Goal: Task Accomplishment & Management: Complete application form

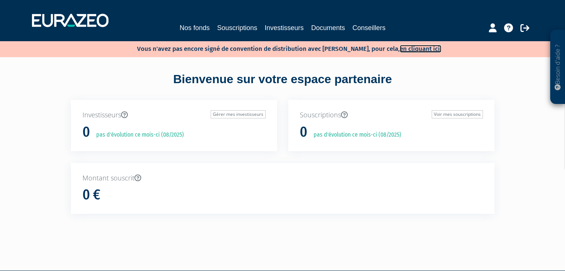
click at [400, 49] on link "en cliquant ici." at bounding box center [420, 49] width 42 height 8
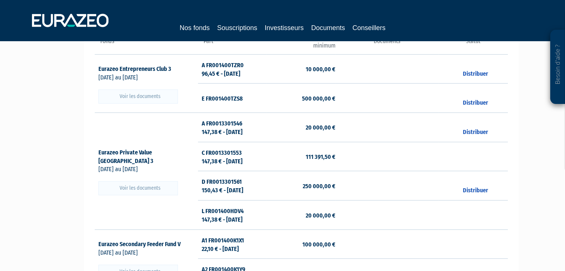
scroll to position [111, 0]
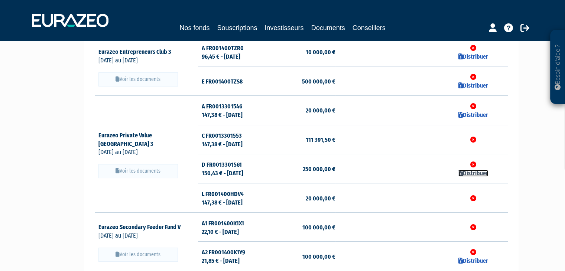
click at [466, 175] on link "Distribuer" at bounding box center [473, 173] width 30 height 7
checkbox input "true"
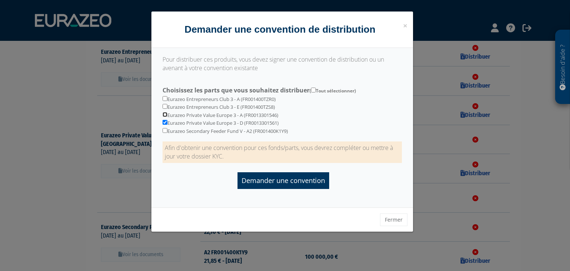
click at [164, 114] on input "checkbox" at bounding box center [165, 114] width 5 height 5
checkbox input "true"
click at [167, 108] on input "checkbox" at bounding box center [165, 106] width 5 height 5
checkbox input "true"
click at [166, 97] on input "checkbox" at bounding box center [165, 98] width 5 height 5
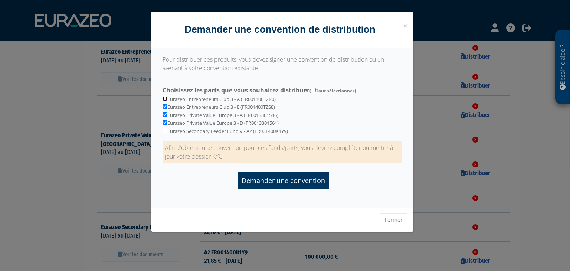
checkbox input "true"
click at [164, 130] on input "checkbox" at bounding box center [165, 130] width 5 height 5
checkbox input "true"
click at [396, 219] on button "Fermer" at bounding box center [393, 219] width 27 height 13
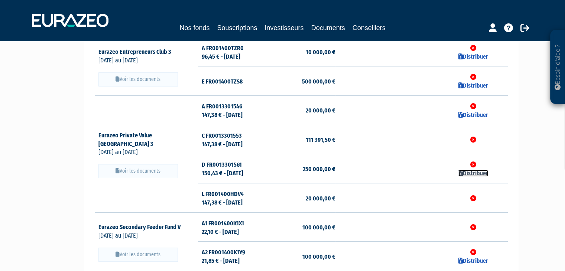
click at [464, 174] on link "Distribuer" at bounding box center [473, 173] width 30 height 7
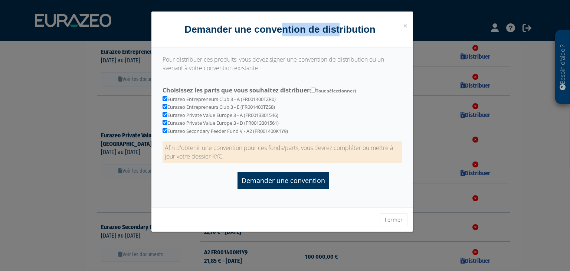
drag, startPoint x: 283, startPoint y: 27, endPoint x: 348, endPoint y: 45, distance: 66.5
click at [348, 45] on div "× Fermer Demander une convention de distribution" at bounding box center [282, 30] width 262 height 36
click at [405, 26] on span "×" at bounding box center [405, 25] width 4 height 10
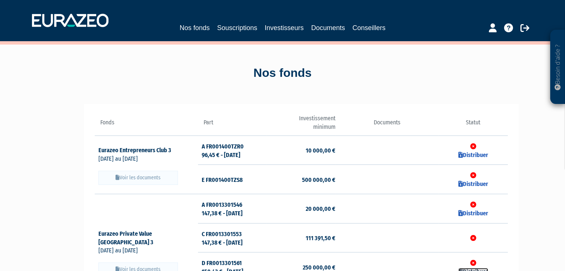
scroll to position [0, 0]
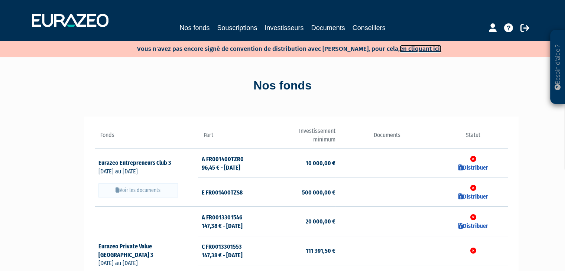
click at [417, 50] on link "en cliquant ici." at bounding box center [420, 49] width 42 height 8
click at [407, 48] on link "en cliquant ici." at bounding box center [420, 49] width 42 height 8
click at [523, 29] on icon at bounding box center [524, 27] width 9 height 9
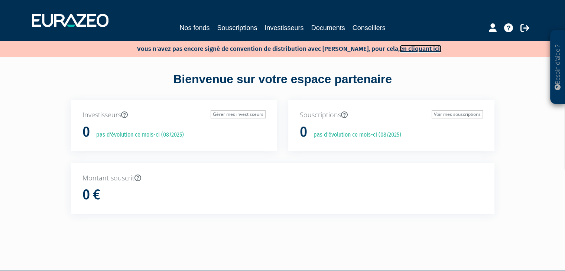
click at [415, 49] on link "en cliquant ici." at bounding box center [420, 49] width 42 height 8
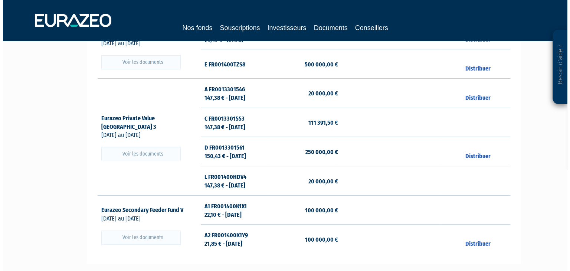
scroll to position [149, 0]
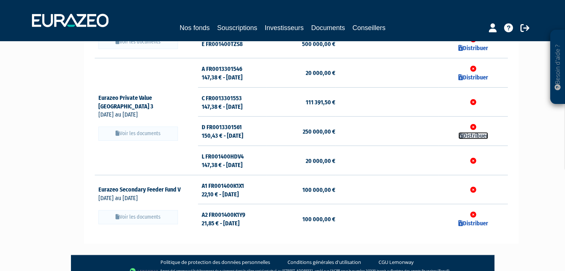
click at [476, 136] on link "Distribuer" at bounding box center [473, 135] width 30 height 7
checkbox input "true"
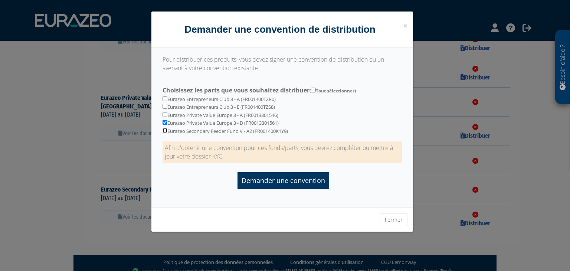
click at [164, 132] on input "checkbox" at bounding box center [165, 130] width 5 height 5
checkbox input "true"
click at [163, 117] on input "checkbox" at bounding box center [165, 114] width 5 height 5
checkbox input "true"
click at [163, 107] on input "checkbox" at bounding box center [165, 106] width 5 height 5
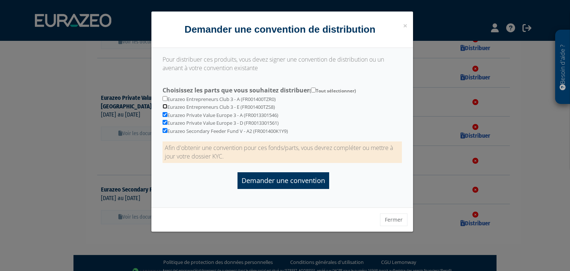
checkbox input "true"
click at [164, 97] on input "checkbox" at bounding box center [165, 98] width 5 height 5
checkbox input "true"
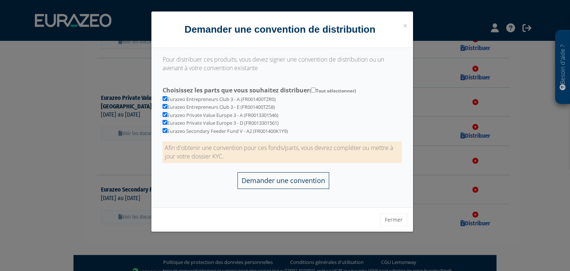
click at [284, 182] on input "Demander une convention" at bounding box center [284, 180] width 92 height 17
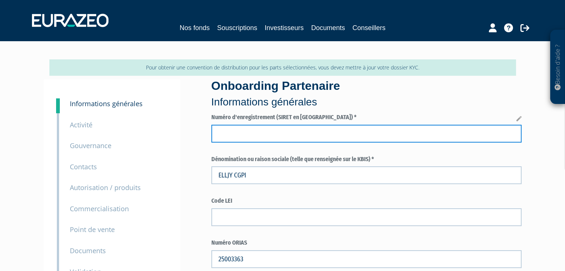
click at [261, 128] on input "text" at bounding box center [366, 134] width 310 height 18
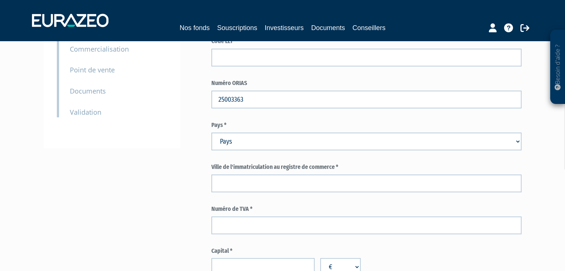
scroll to position [186, 0]
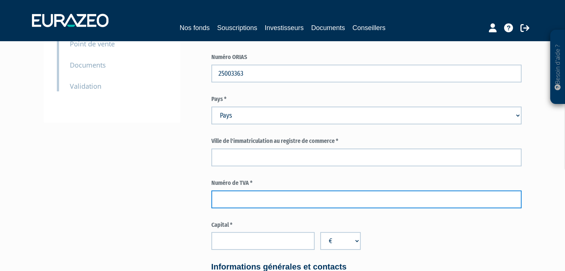
click at [243, 195] on input "text" at bounding box center [366, 199] width 310 height 18
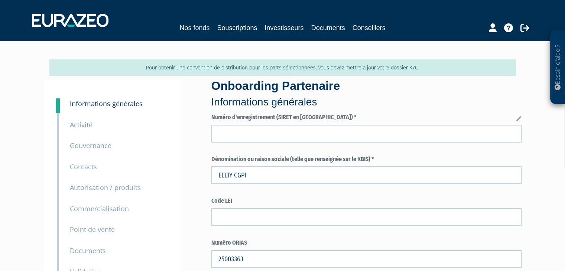
scroll to position [0, 0]
click at [196, 26] on link "Nos fonds" at bounding box center [194, 28] width 30 height 10
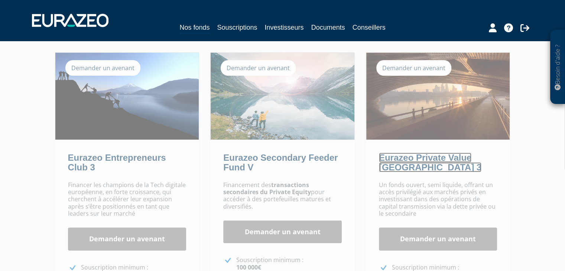
scroll to position [74, 0]
